Goal: Check status: Check status

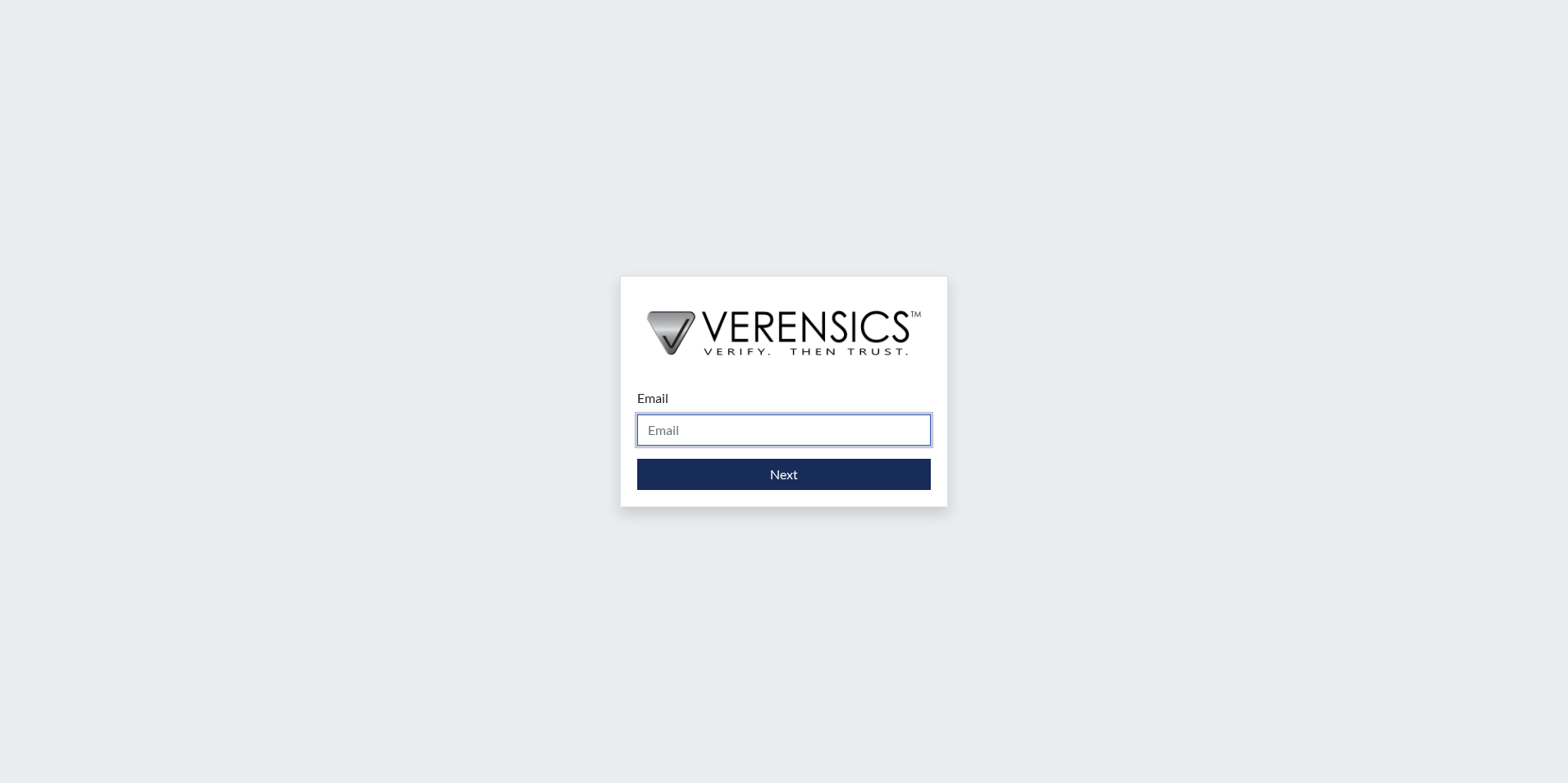
click at [824, 431] on input "Email" at bounding box center [784, 430] width 294 height 31
type input "[PERSON_NAME][EMAIL_ADDRESS][PERSON_NAME][DOMAIN_NAME]"
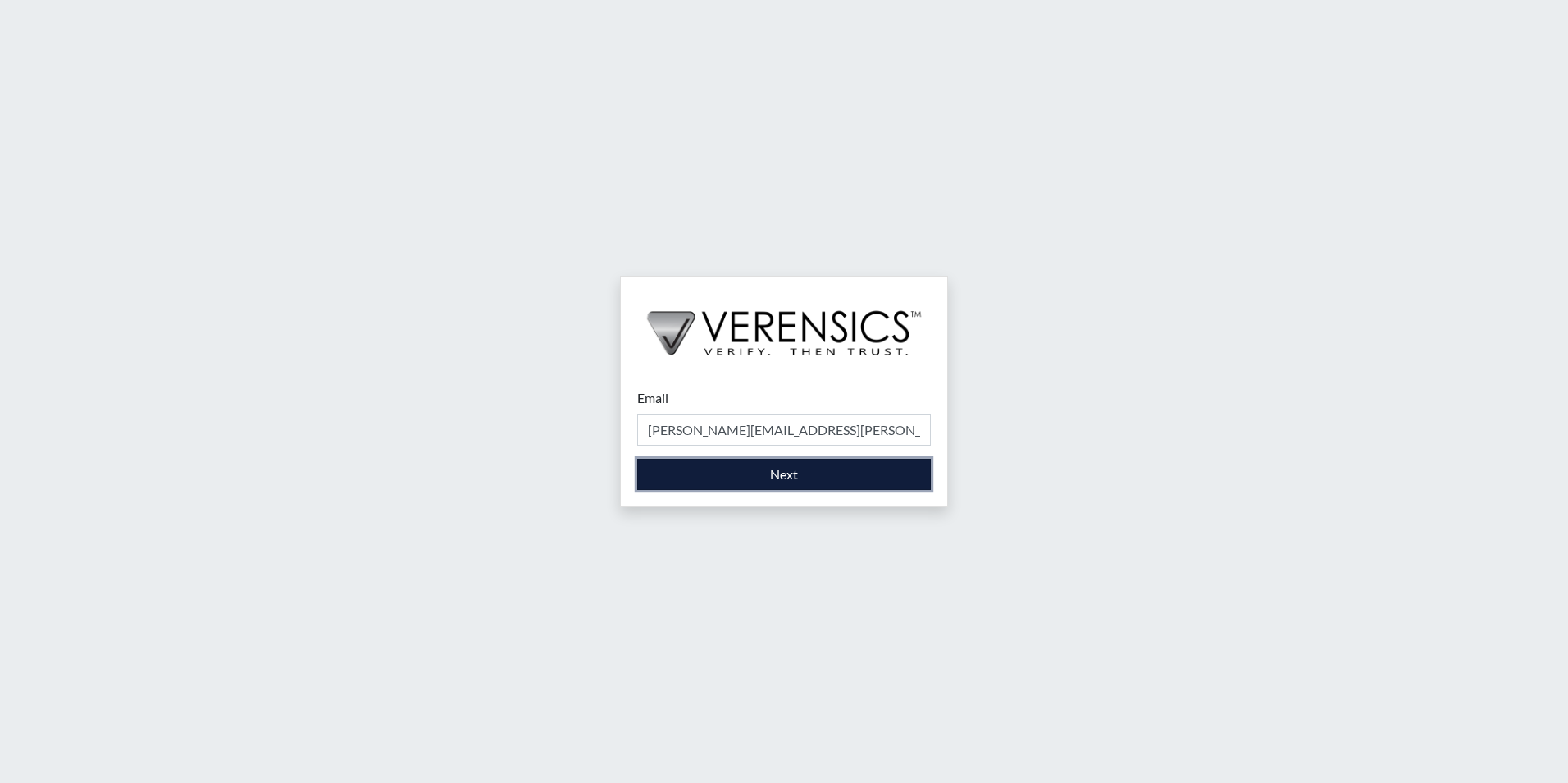
click at [808, 483] on button "Next" at bounding box center [784, 474] width 294 height 31
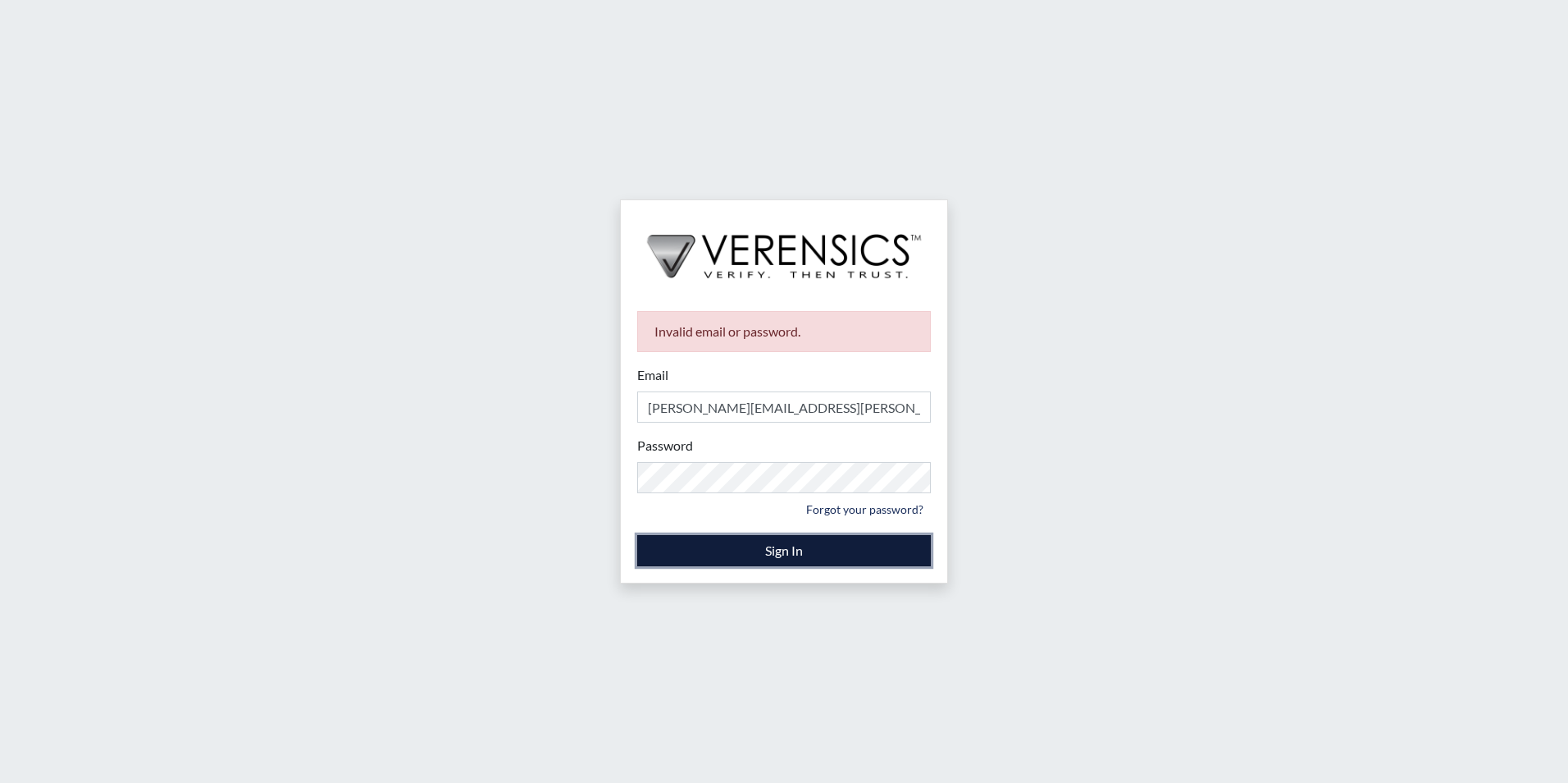
click at [887, 563] on button "Sign In" at bounding box center [784, 551] width 294 height 31
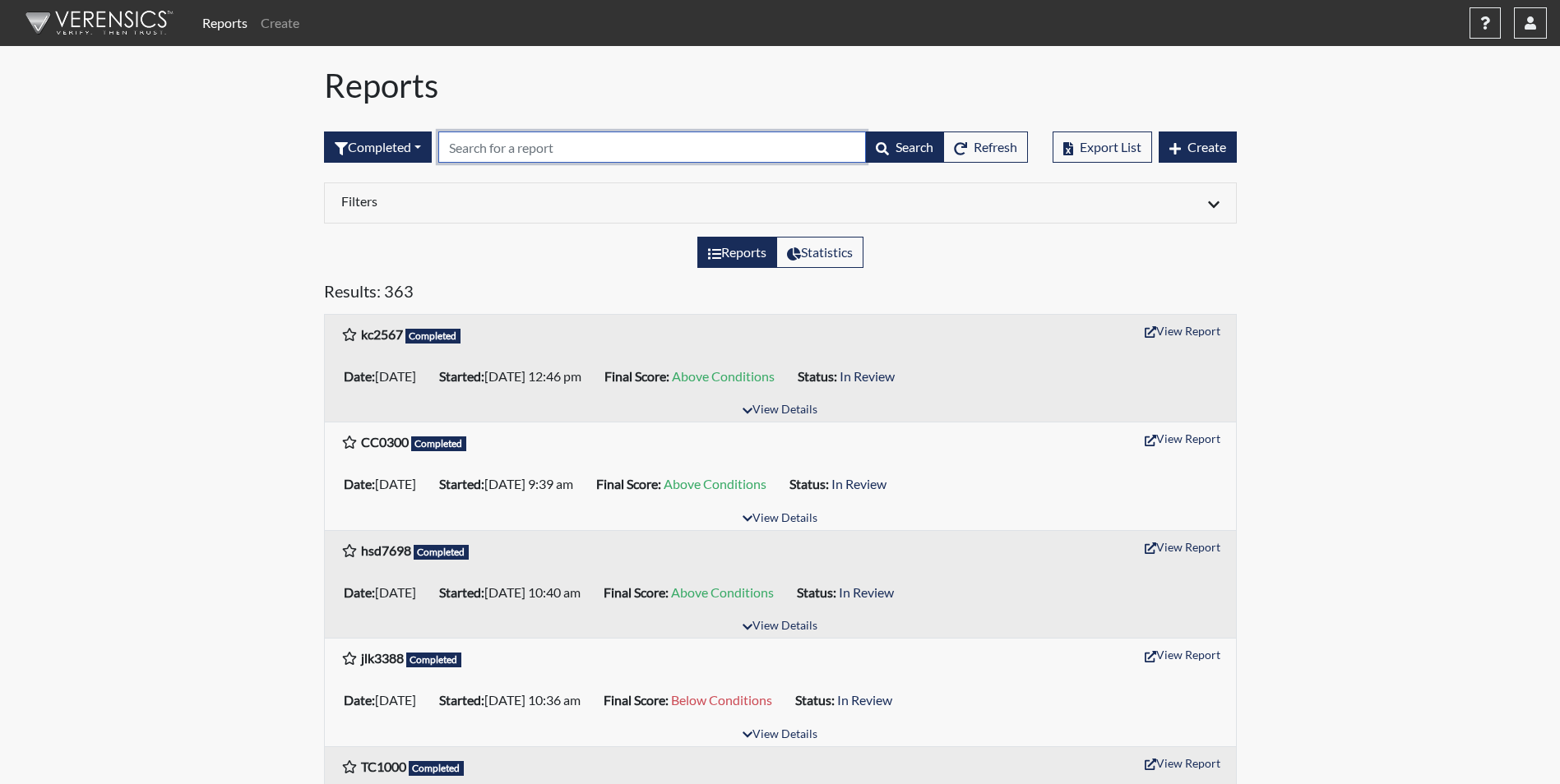
click at [682, 140] on input "text" at bounding box center [653, 147] width 428 height 31
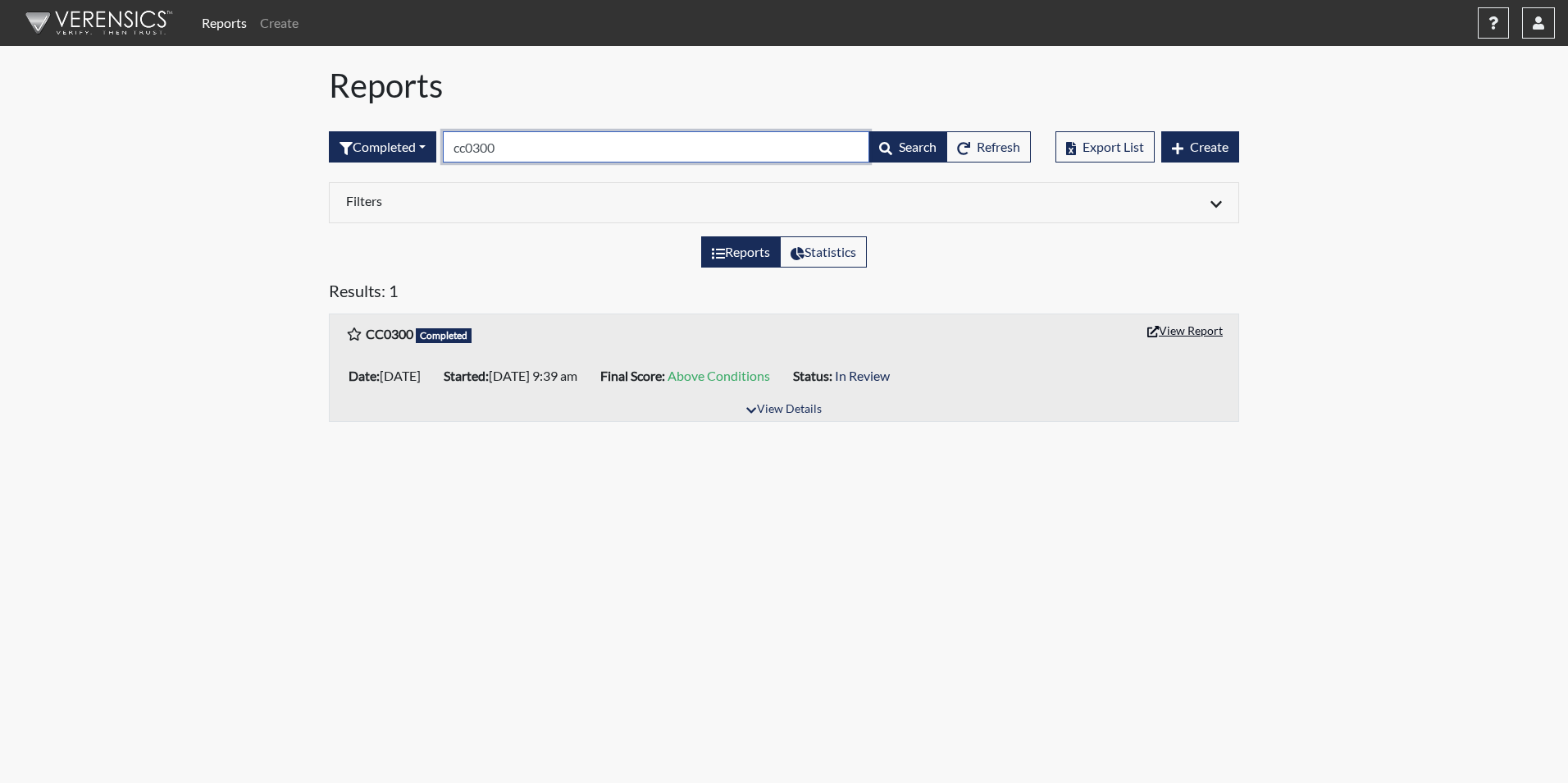
type input "cc0300"
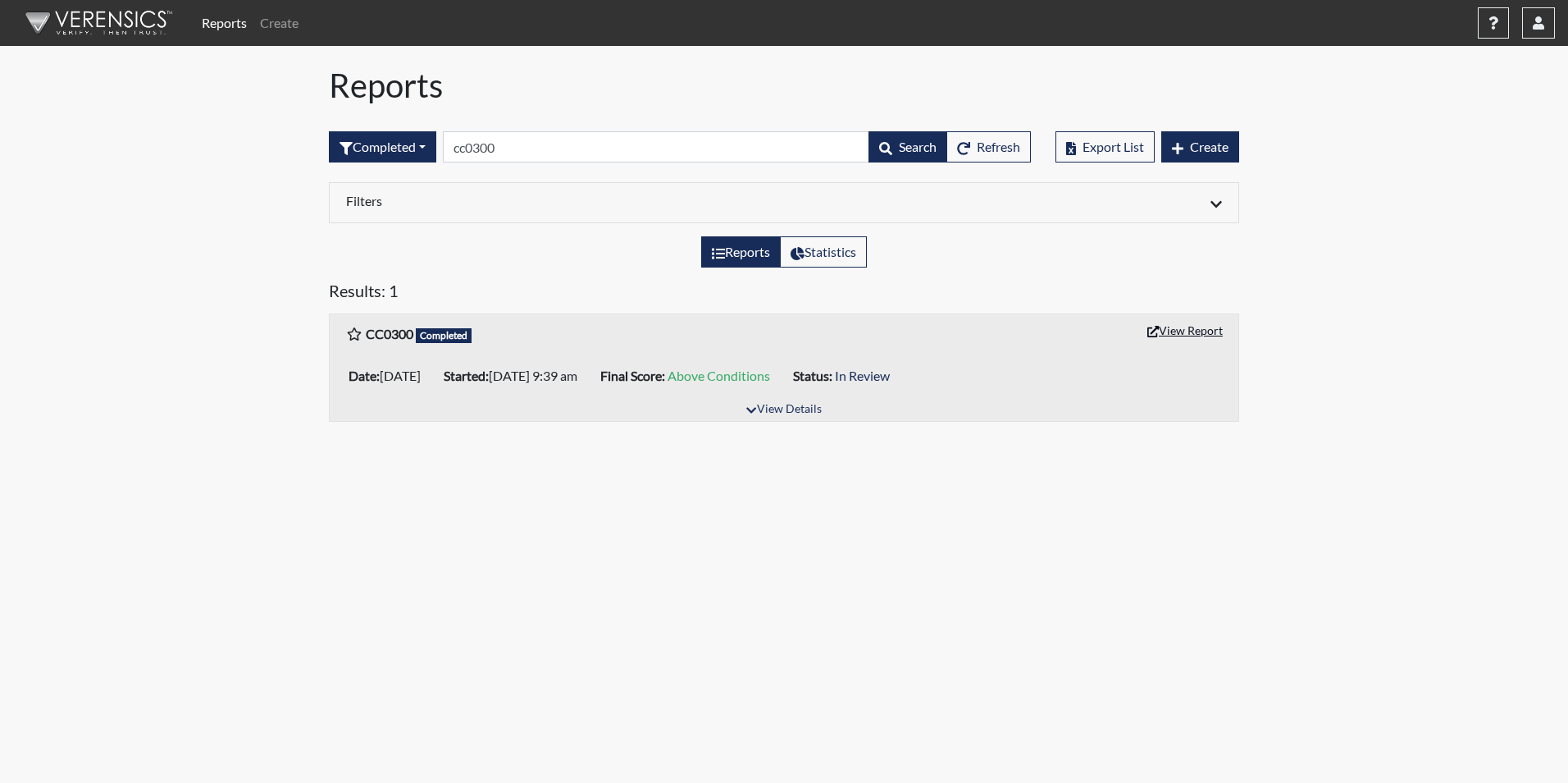
click at [1174, 333] on button "View Report" at bounding box center [1185, 330] width 91 height 26
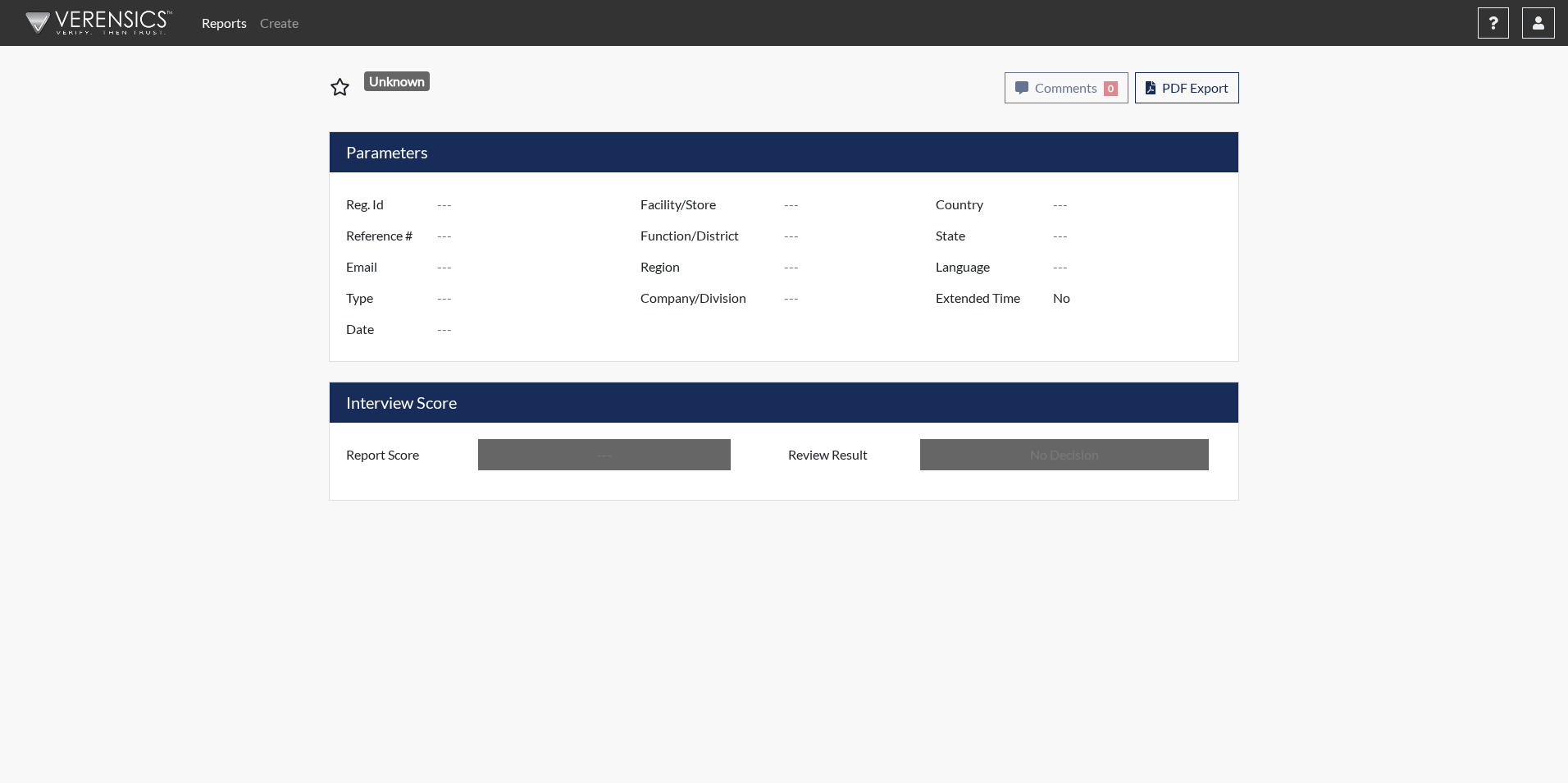
type input "CC0300"
type input "48726"
type input "---"
type input "Corrections Pre-Employment"
type input "[DATE]"
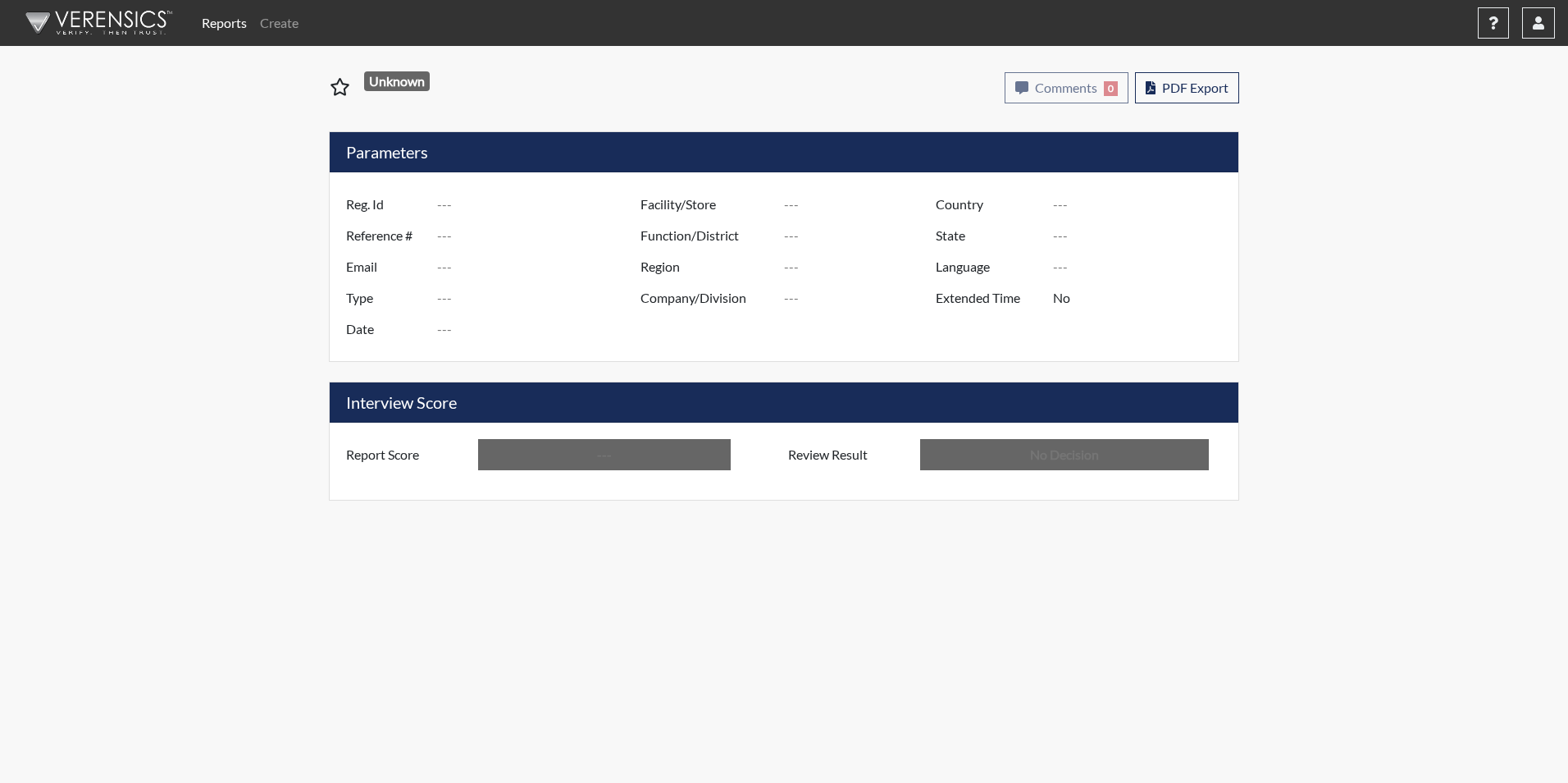
type input "GD&CP*"
type input "[GEOGRAPHIC_DATA]"
type input "[US_STATE]"
type input "English"
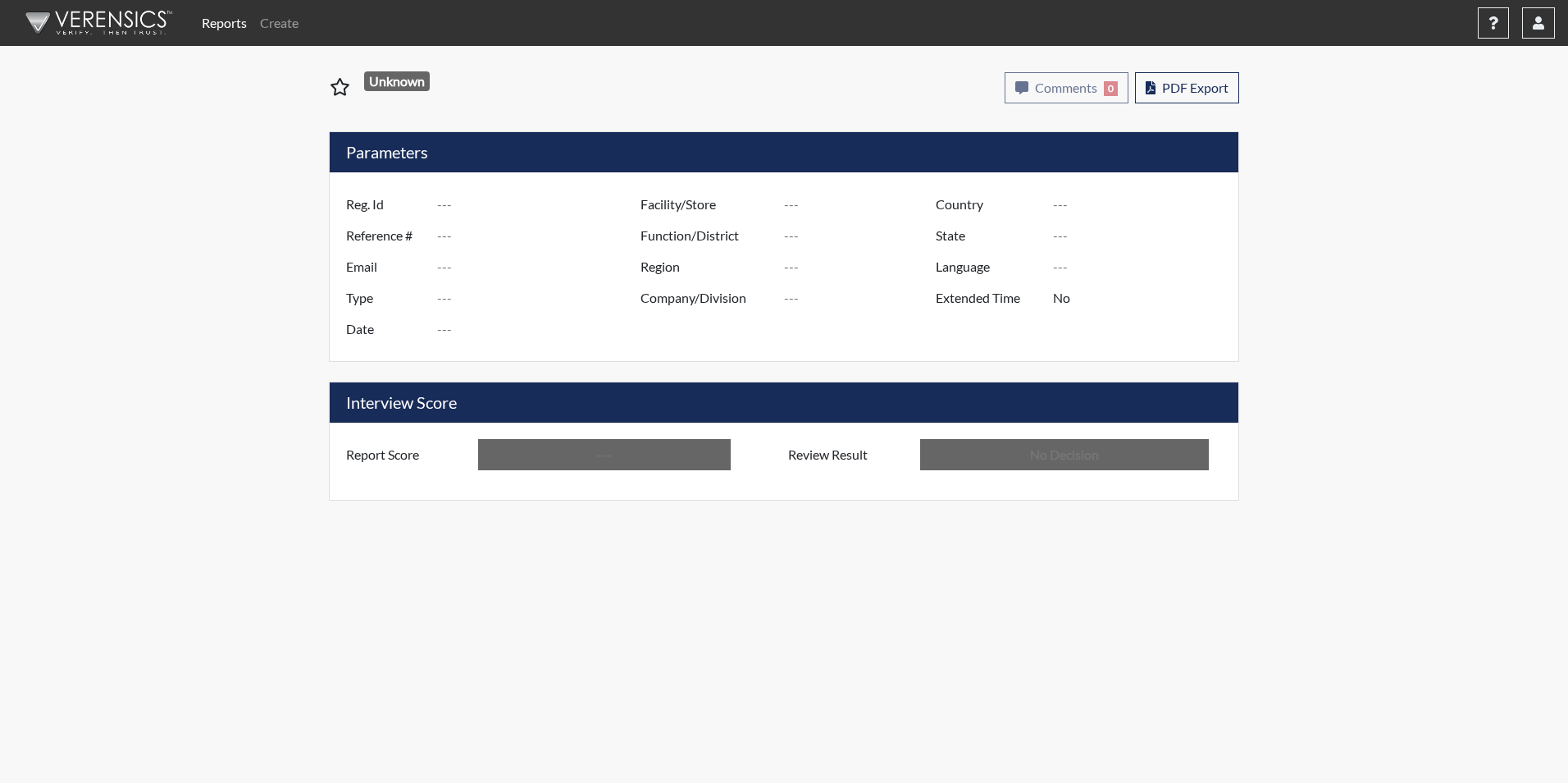
type input "Above Conditions"
type input "In Review"
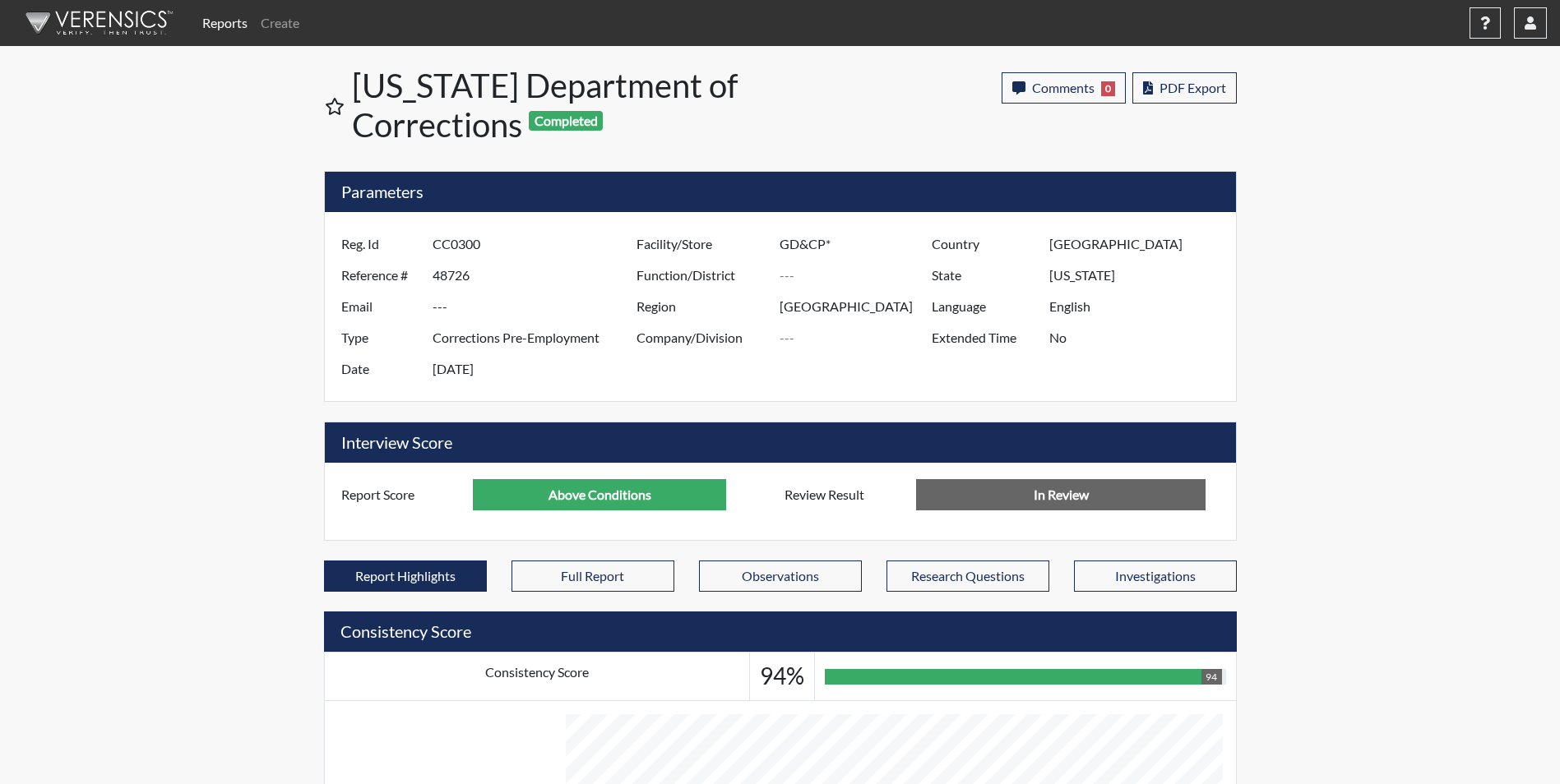
scroll to position [821624, 821734]
